Goal: Transaction & Acquisition: Purchase product/service

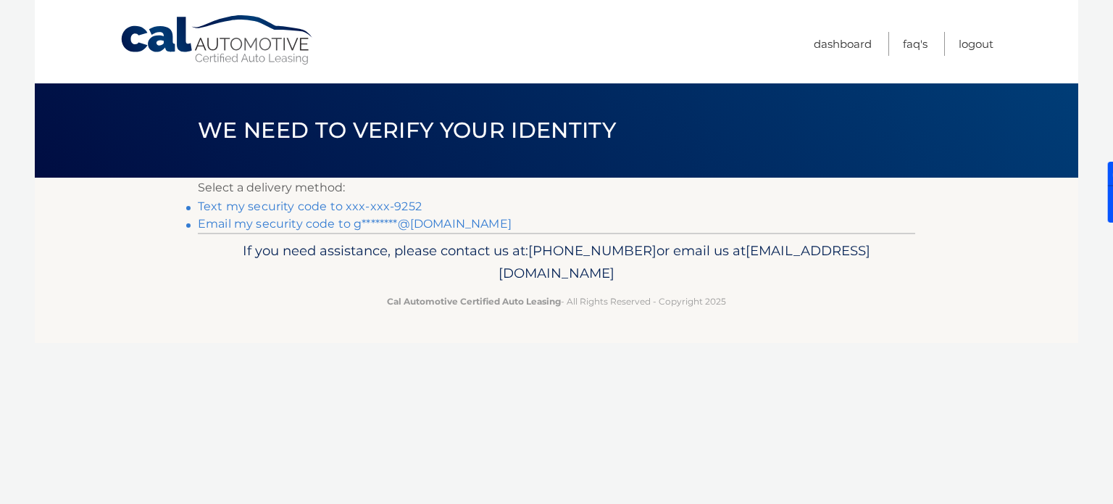
click at [232, 208] on link "Text my security code to xxx-xxx-9252" at bounding box center [310, 206] width 224 height 14
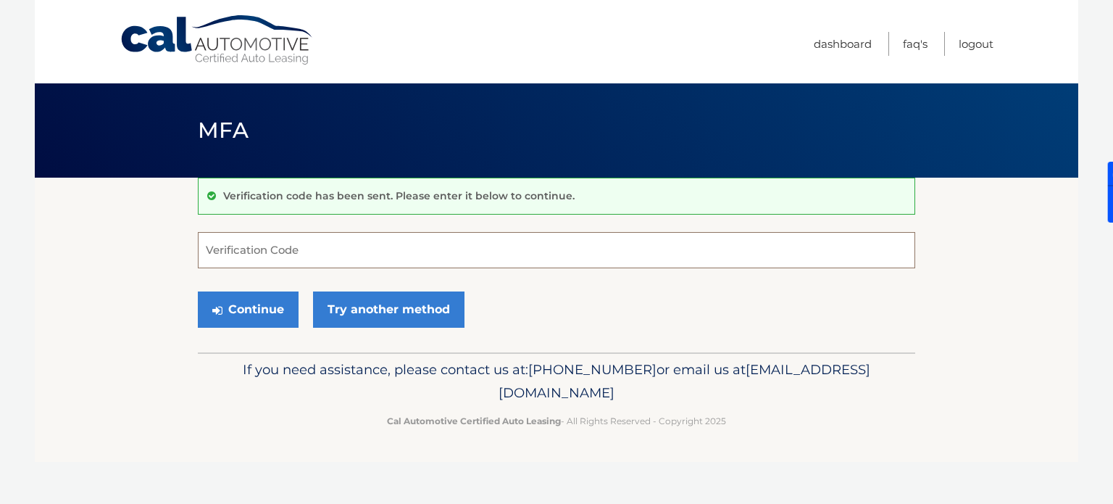
click at [284, 257] on input "Verification Code" at bounding box center [556, 250] width 717 height 36
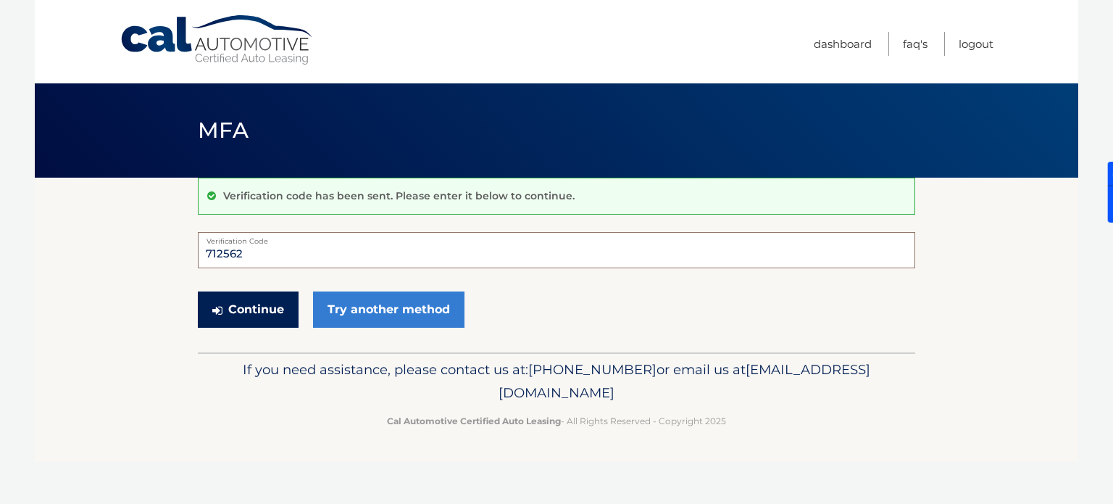
type input "712562"
click at [263, 309] on button "Continue" at bounding box center [248, 309] width 101 height 36
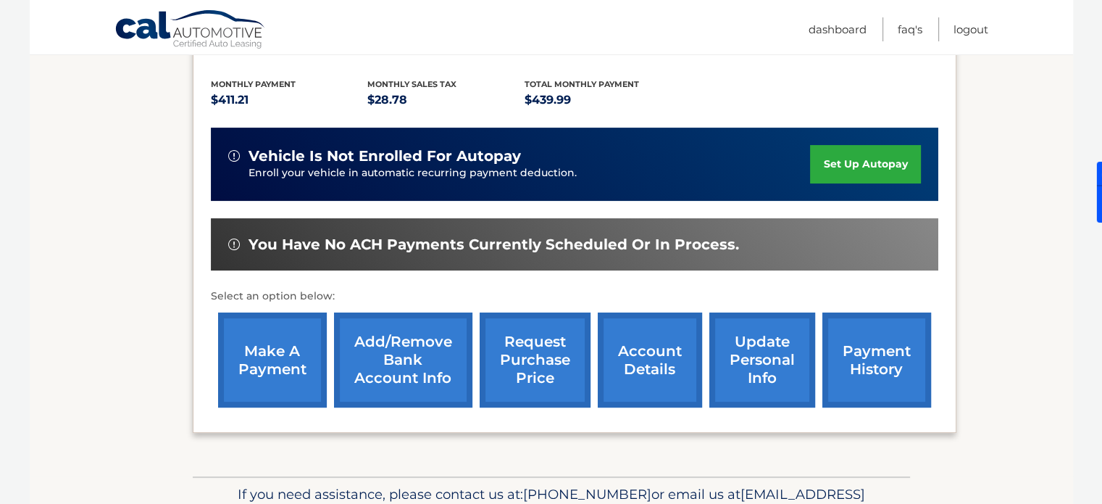
scroll to position [324, 0]
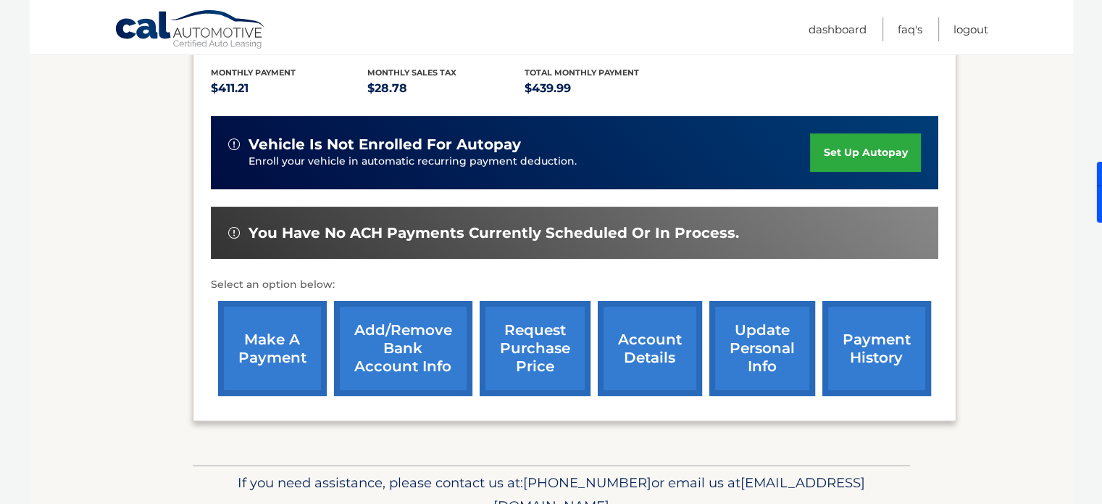
click at [878, 320] on link "payment history" at bounding box center [877, 348] width 109 height 95
click at [281, 307] on link "make a payment" at bounding box center [272, 348] width 109 height 95
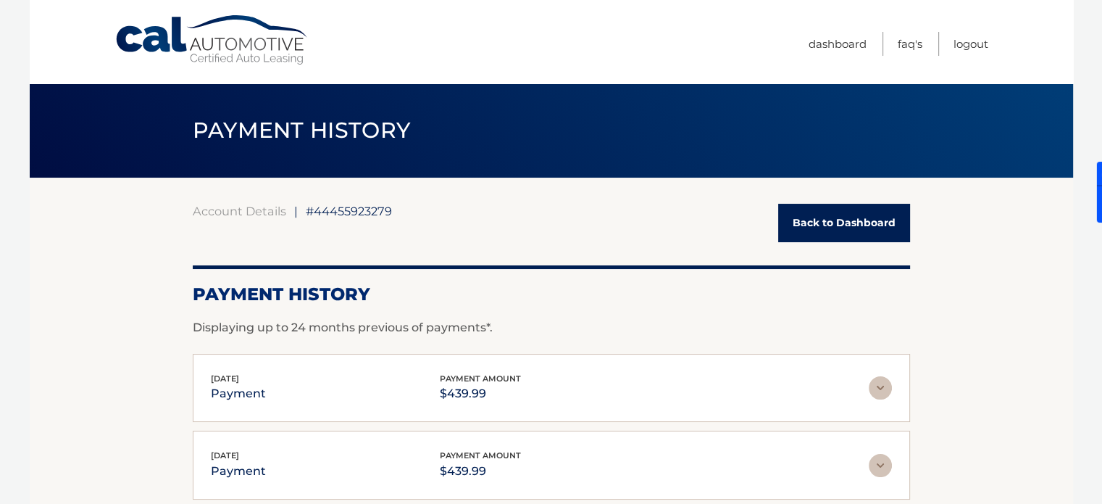
drag, startPoint x: 936, startPoint y: 132, endPoint x: 449, endPoint y: 141, distance: 486.3
click at [449, 141] on div "PAYMENT HISTORY" at bounding box center [552, 130] width 1044 height 94
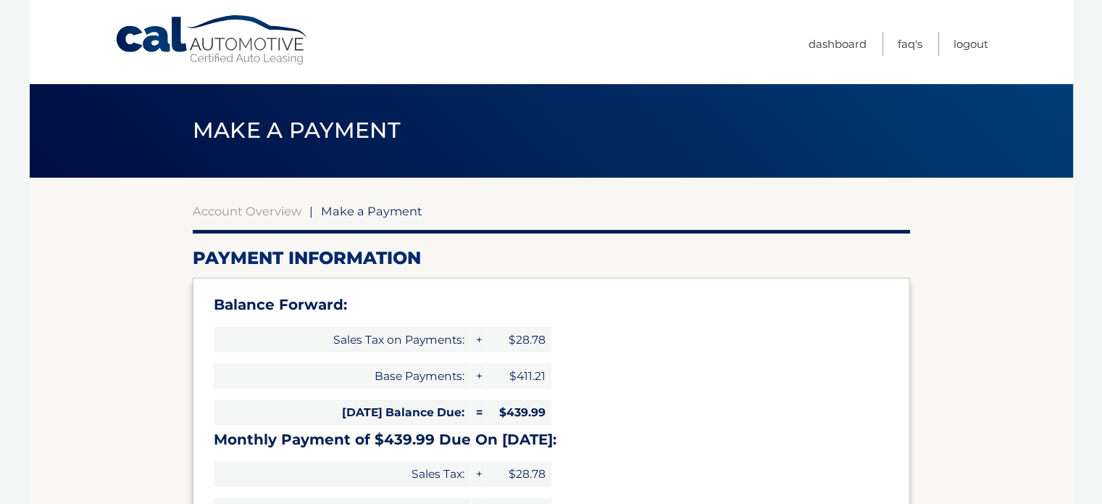
select select "MzU2NTQ2OWEtOTQxZC00ZDU1LWJiMzQtOGFiZDEyNmViYWE1"
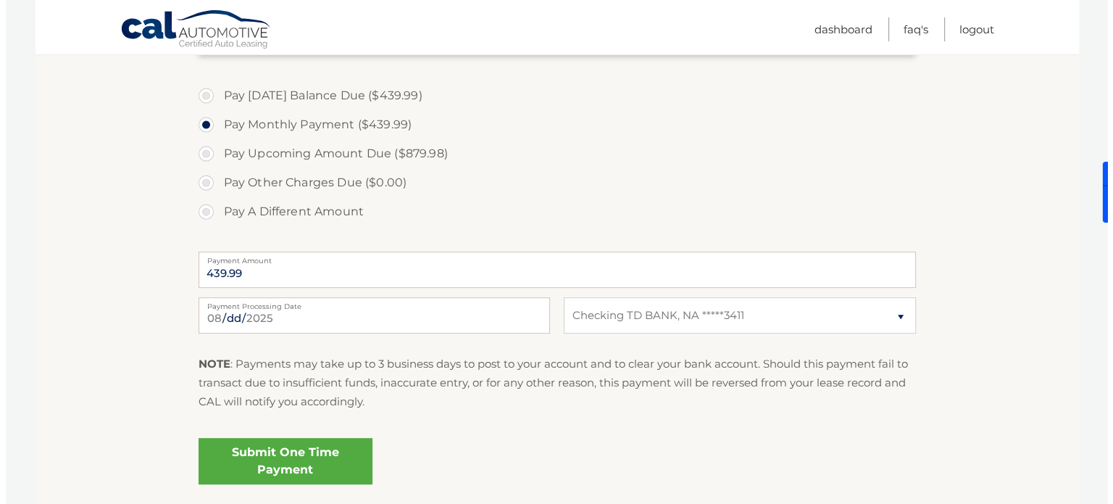
scroll to position [533, 0]
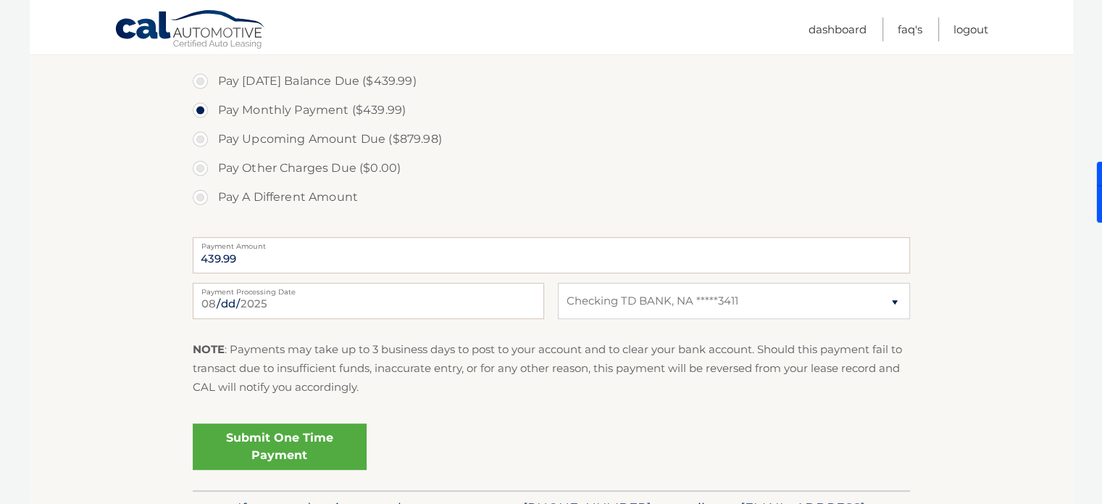
click at [299, 446] on link "Submit One Time Payment" at bounding box center [280, 446] width 174 height 46
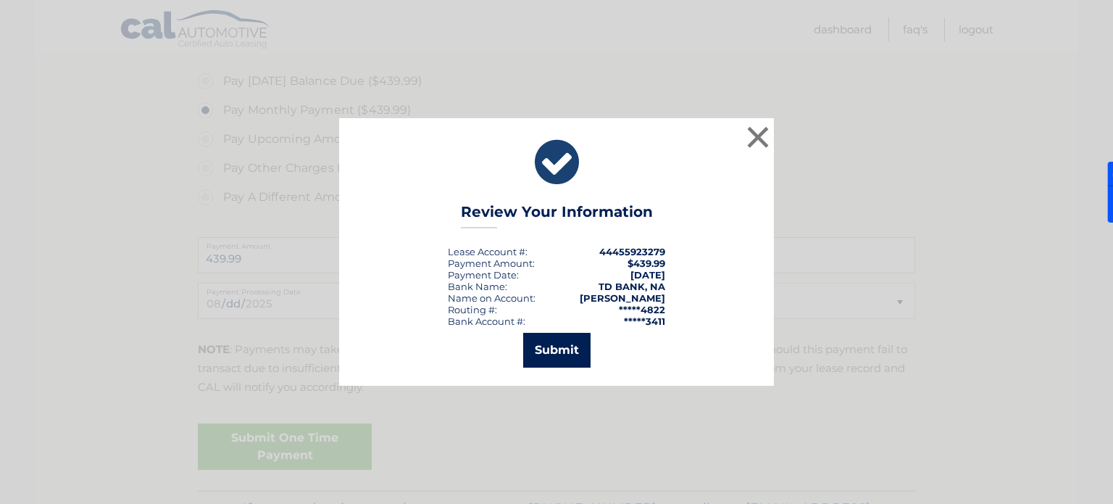
click at [562, 350] on button "Submit" at bounding box center [556, 350] width 67 height 35
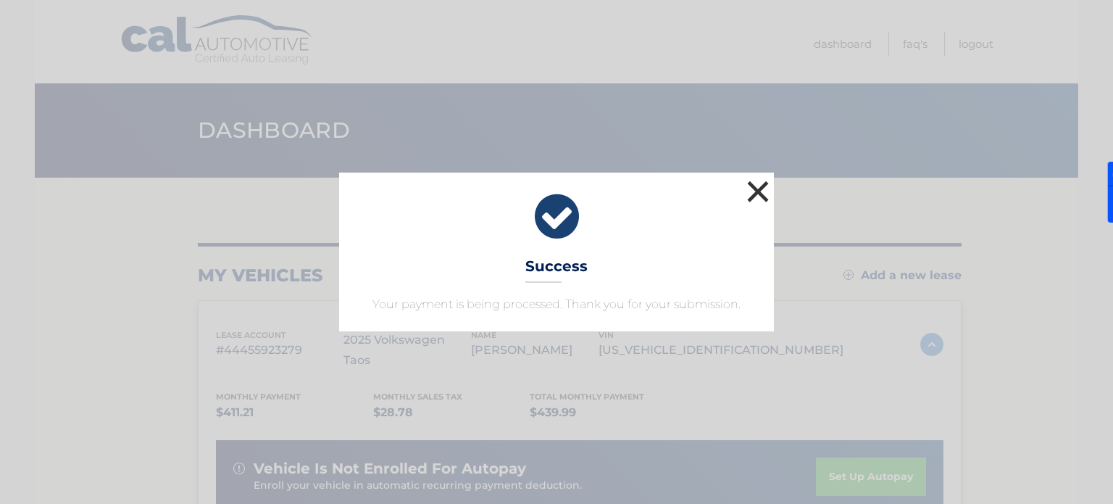
click at [757, 192] on button "×" at bounding box center [758, 191] width 29 height 29
